Goal: Check status: Check status

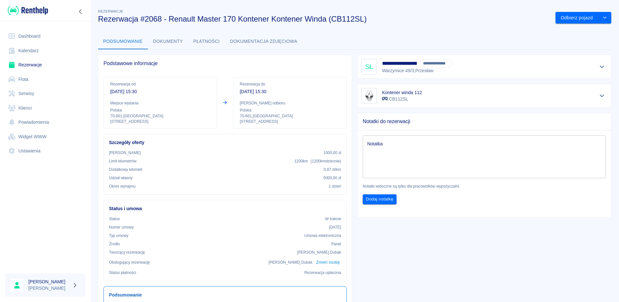
click at [33, 36] on link "Dashboard" at bounding box center [45, 36] width 80 height 15
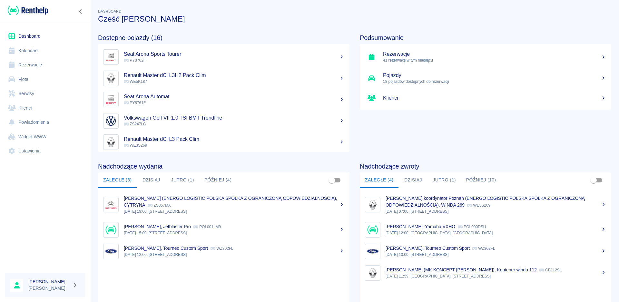
click at [35, 65] on link "Rezerwacje" at bounding box center [45, 65] width 80 height 15
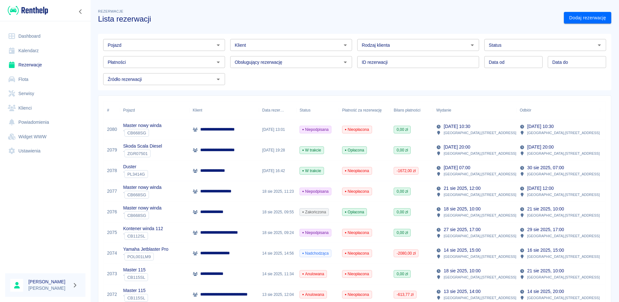
click at [224, 210] on p "**********" at bounding box center [214, 212] width 29 height 7
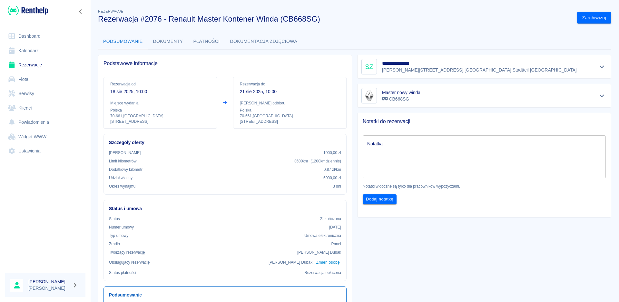
click at [259, 92] on p "21 sie 2025, 10:00" at bounding box center [290, 91] width 100 height 7
click at [207, 43] on button "Płatności" at bounding box center [206, 41] width 37 height 15
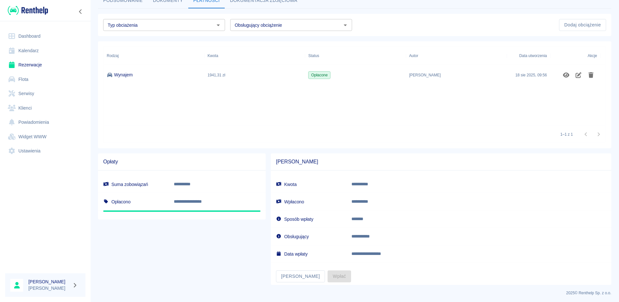
scroll to position [43, 0]
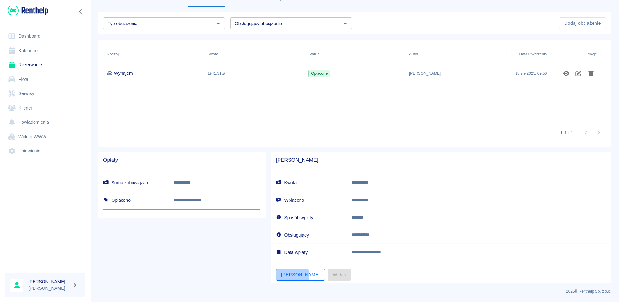
click at [290, 275] on button "[PERSON_NAME]" at bounding box center [300, 275] width 49 height 12
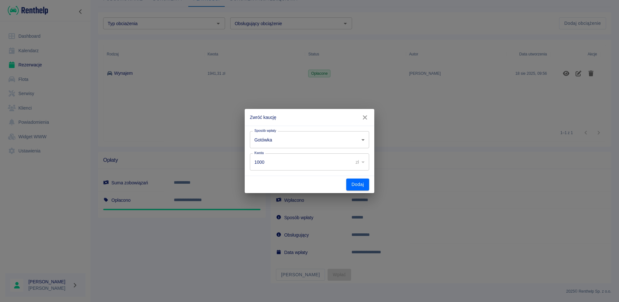
click at [371, 185] on div "Dodaj" at bounding box center [310, 184] width 130 height 17
click at [362, 187] on button "Dodaj" at bounding box center [357, 185] width 23 height 12
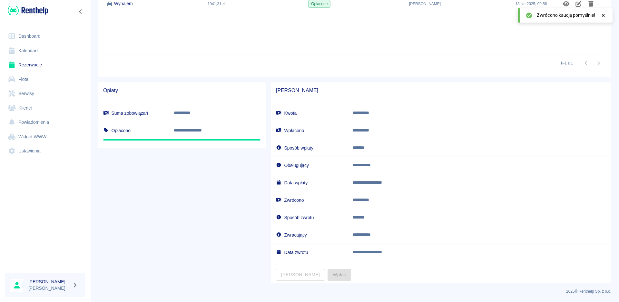
scroll to position [0, 0]
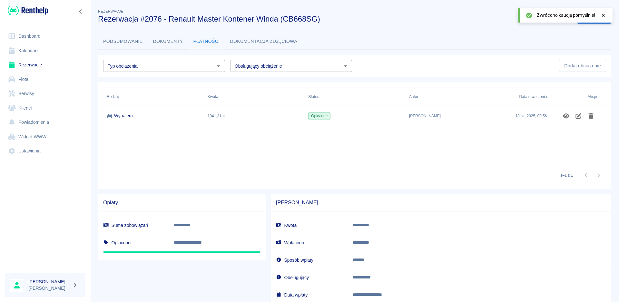
click at [33, 41] on link "Dashboard" at bounding box center [45, 36] width 80 height 15
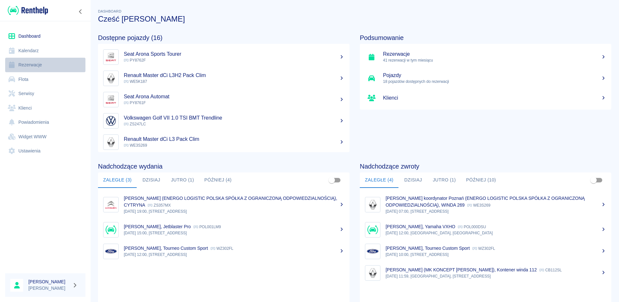
click at [34, 61] on link "Rezerwacje" at bounding box center [45, 65] width 80 height 15
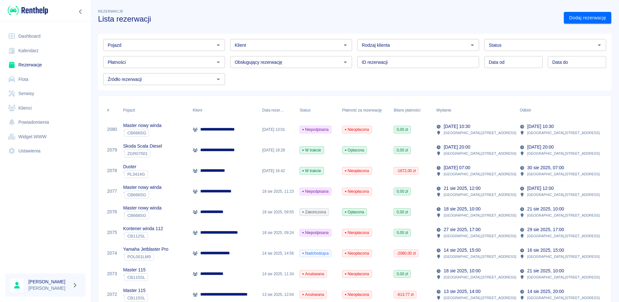
click at [232, 131] on p "**********" at bounding box center [229, 129] width 58 height 7
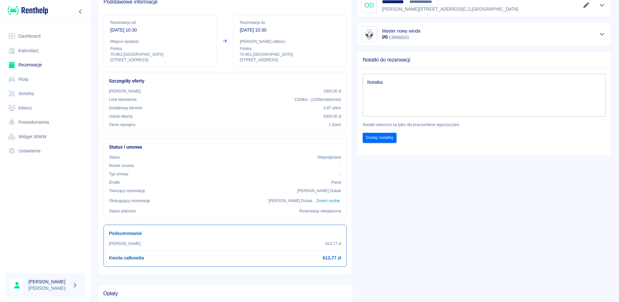
scroll to position [64, 0]
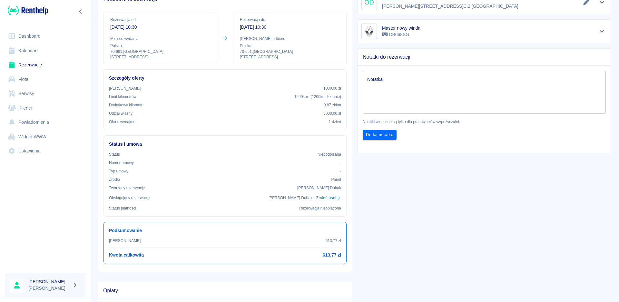
click at [83, 10] on icon "Zwiń nawigację" at bounding box center [80, 11] width 6 height 5
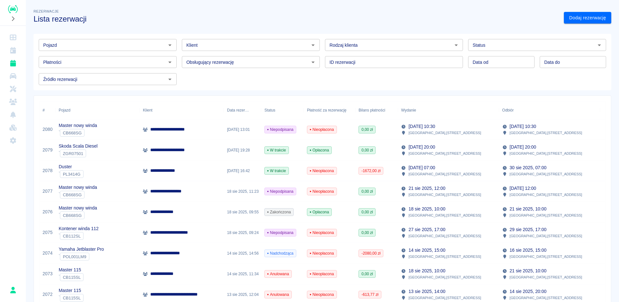
scroll to position [32, 0]
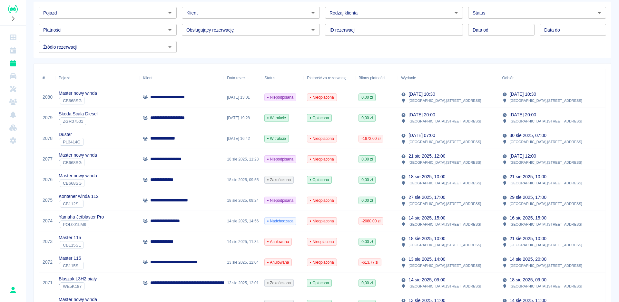
click at [173, 181] on p "**********" at bounding box center [164, 179] width 29 height 7
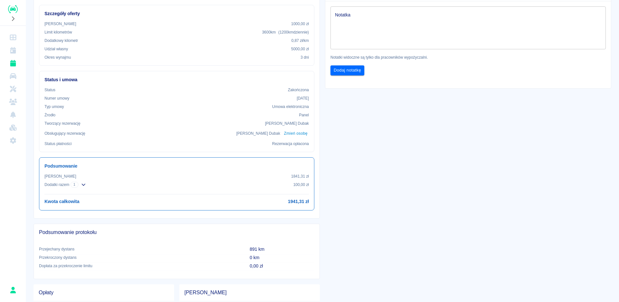
scroll to position [161, 0]
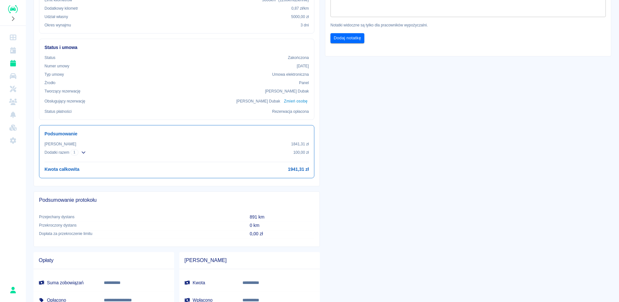
click at [83, 152] on icon "button" at bounding box center [83, 152] width 5 height 4
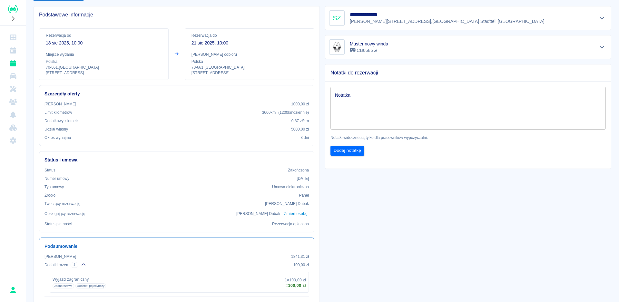
scroll to position [0, 0]
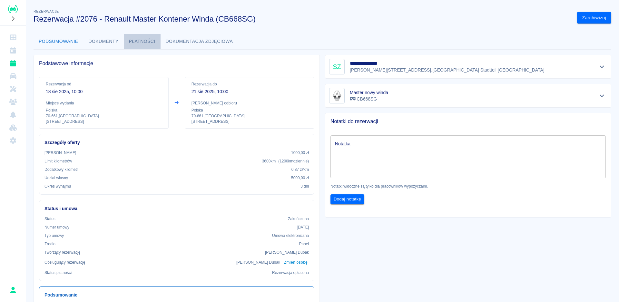
click at [143, 43] on button "Płatności" at bounding box center [142, 41] width 37 height 15
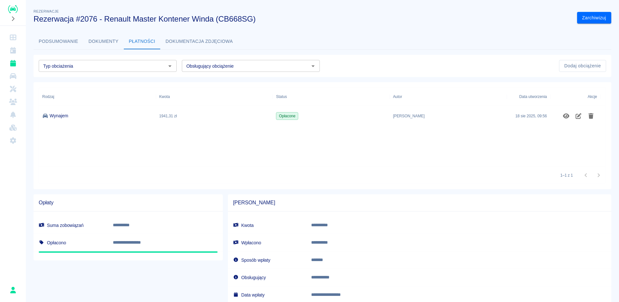
click at [60, 40] on button "Podsumowanie" at bounding box center [59, 41] width 50 height 15
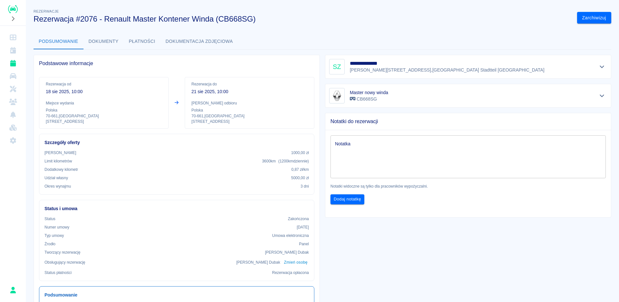
click at [142, 43] on button "Płatności" at bounding box center [142, 41] width 37 height 15
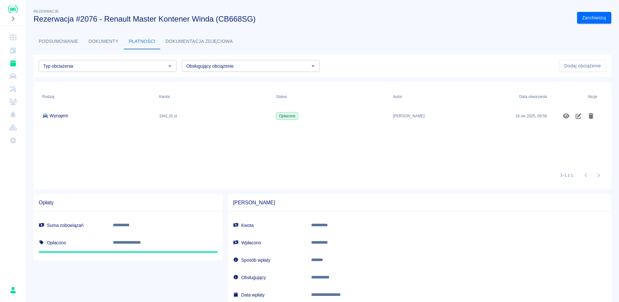
click at [51, 39] on button "Podsumowanie" at bounding box center [59, 41] width 50 height 15
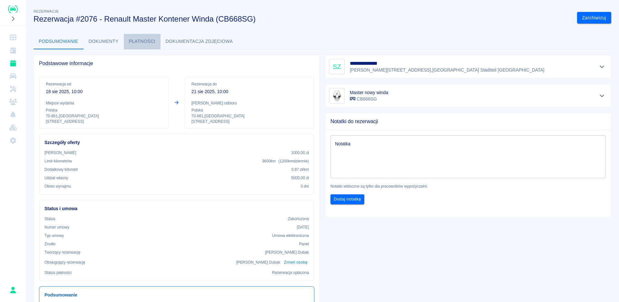
click at [137, 40] on button "Płatności" at bounding box center [142, 41] width 37 height 15
